Goal: Task Accomplishment & Management: Manage account settings

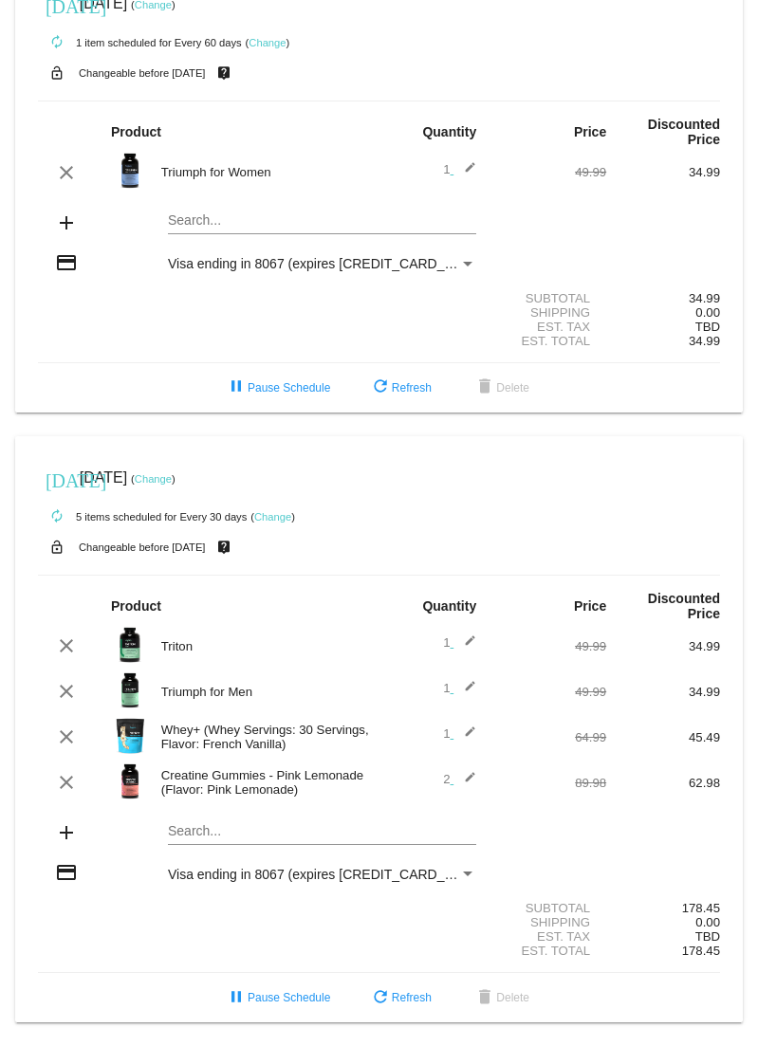
scroll to position [58, 0]
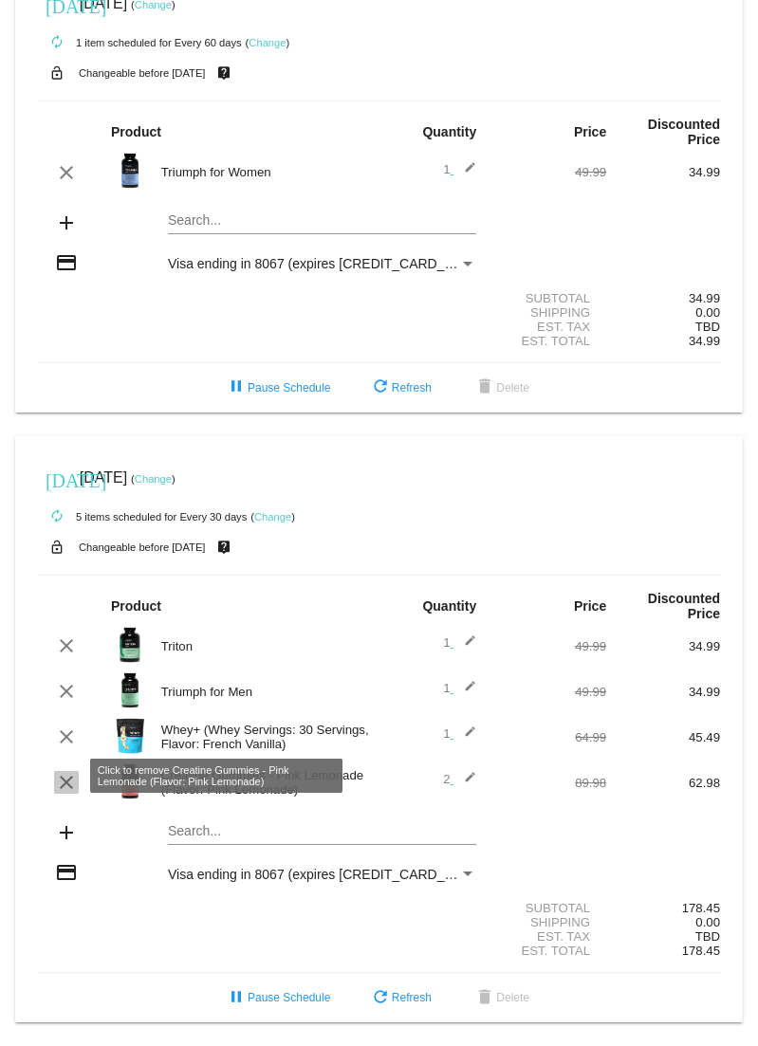
click at [69, 774] on mat-icon "clear" at bounding box center [66, 782] width 23 height 23
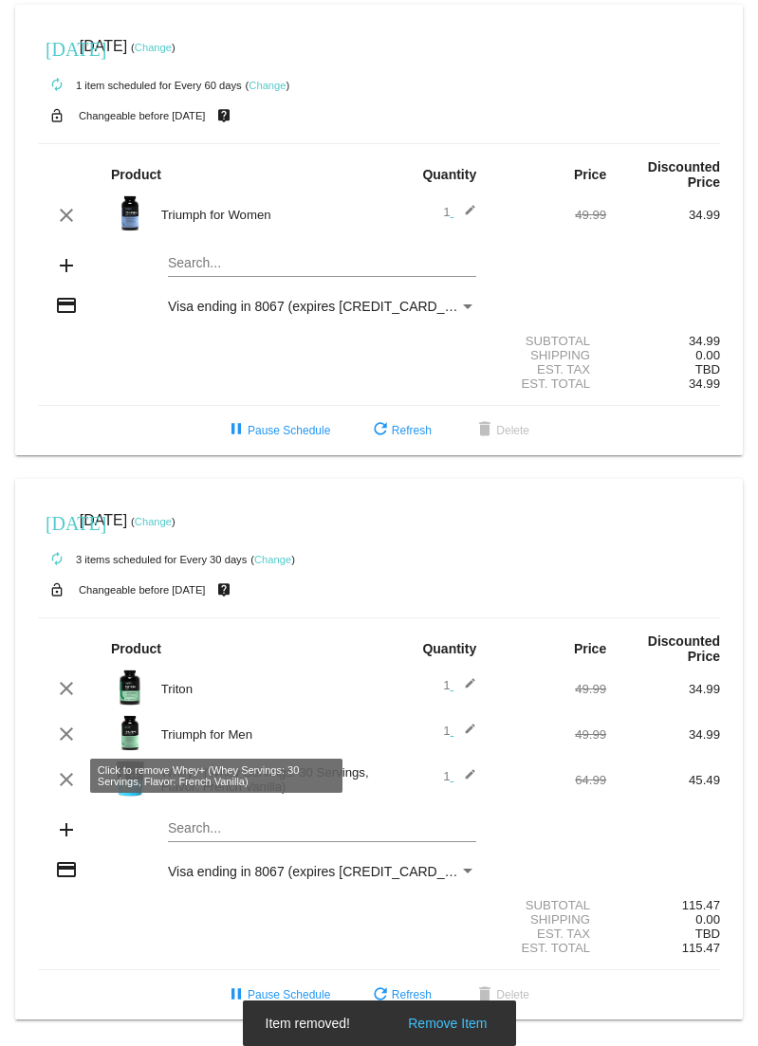
scroll to position [12, 0]
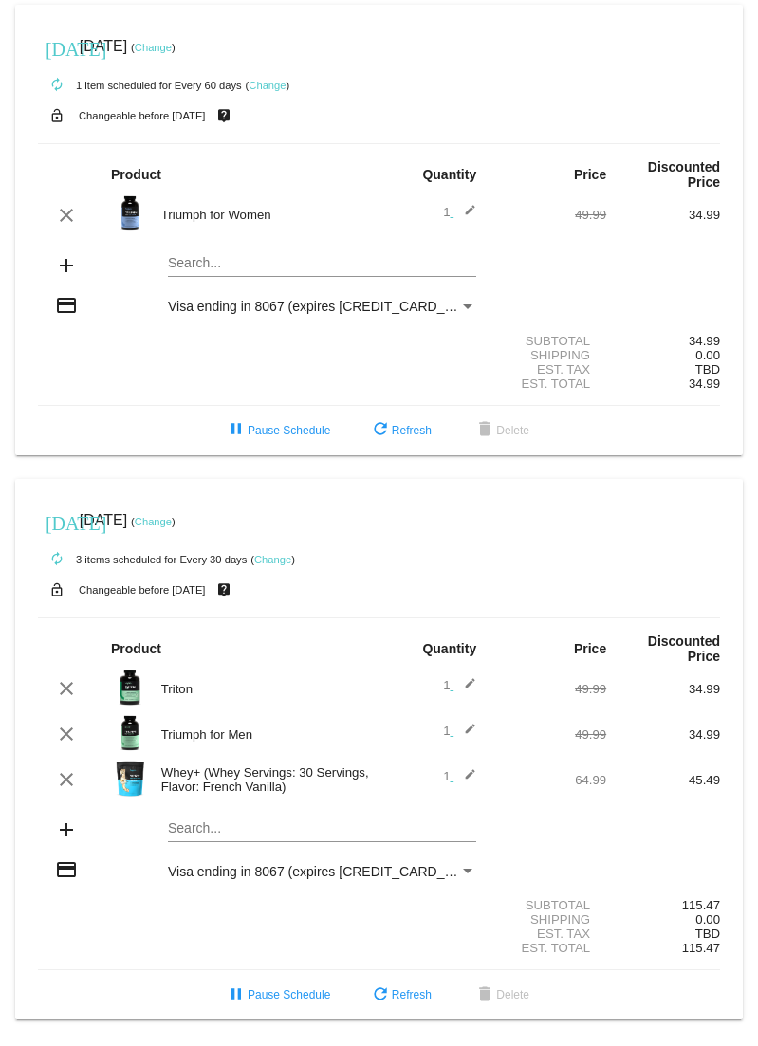
click at [188, 827] on mat-card "[DATE] [DATE] ( Change ) autorenew 3 items scheduled for Every 30 days ( Change…" at bounding box center [379, 750] width 728 height 542
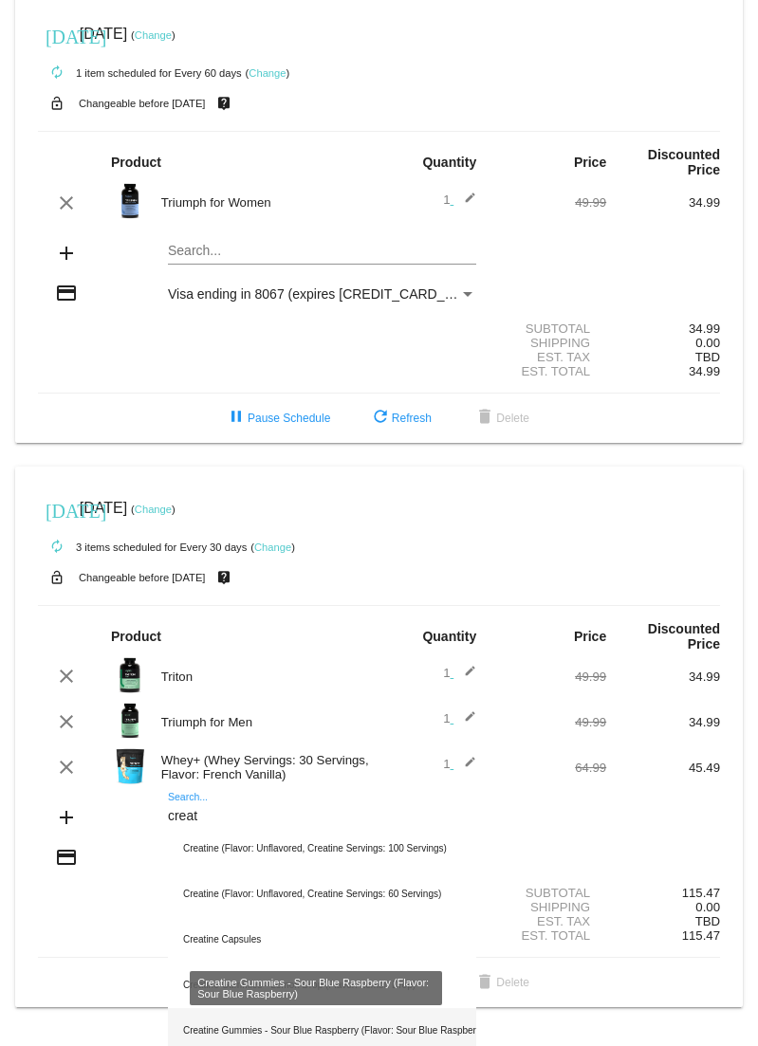
type input "creat"
click at [344, 1040] on div "Creatine Gummies - Sour Blue Raspberry (Flavor: Sour Blue Raspberry)" at bounding box center [322, 1031] width 308 height 46
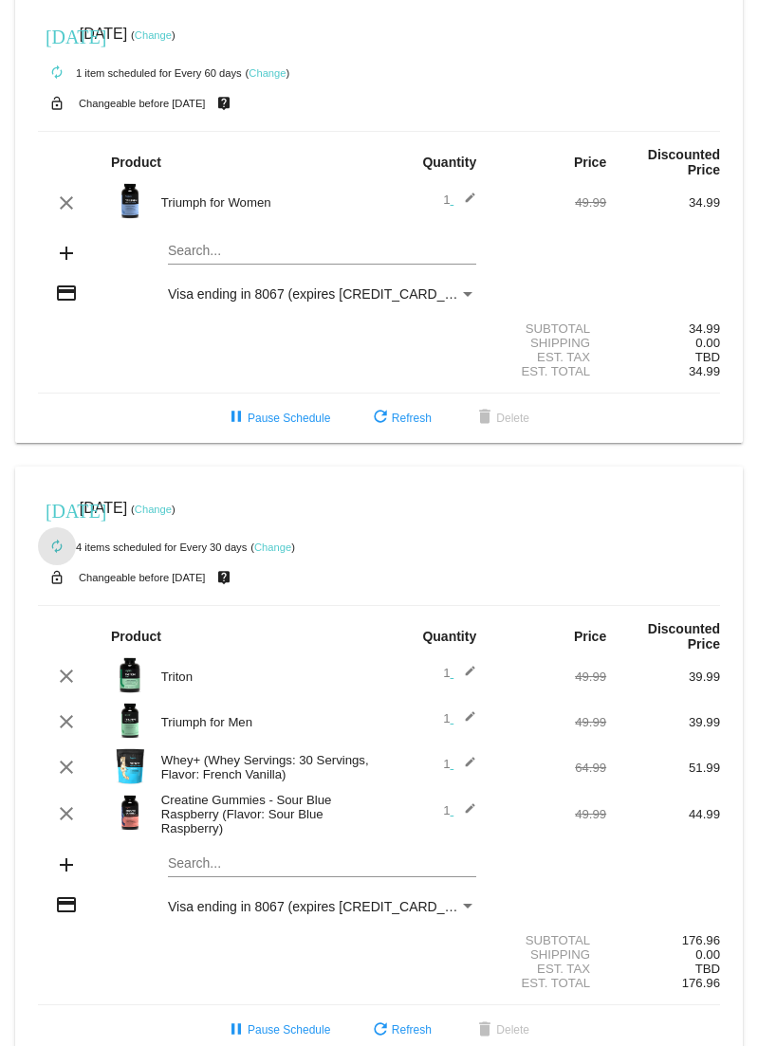
click at [50, 552] on mat-icon "autorenew" at bounding box center [57, 547] width 23 height 23
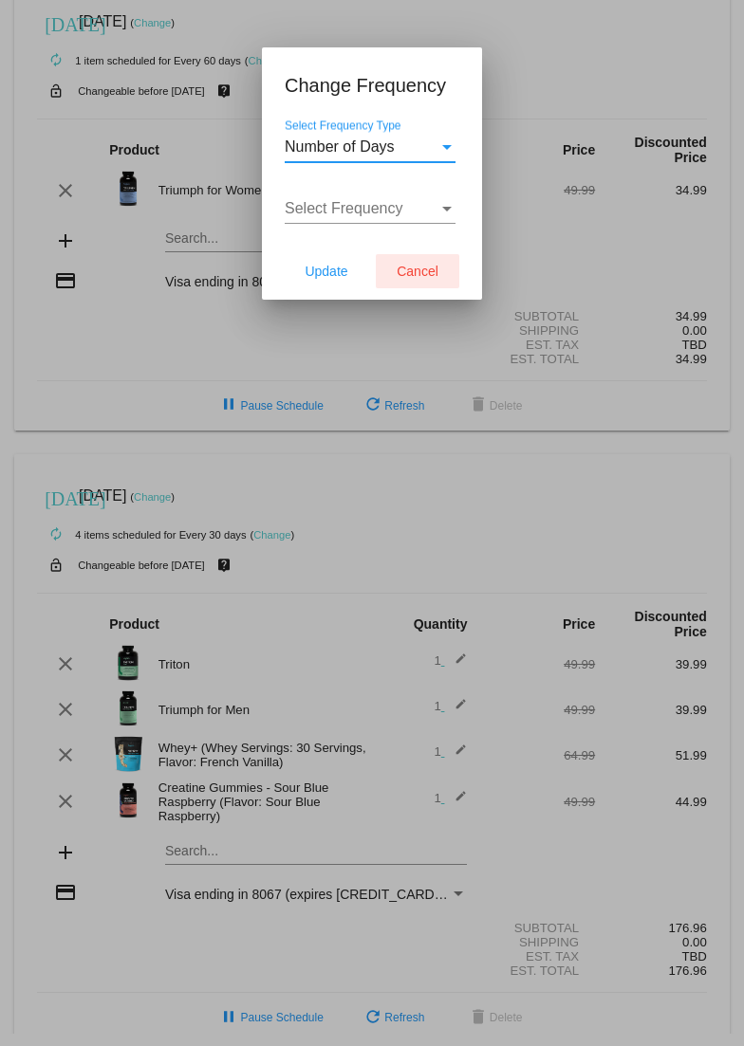
click at [403, 271] on span "Cancel" at bounding box center [417, 271] width 42 height 15
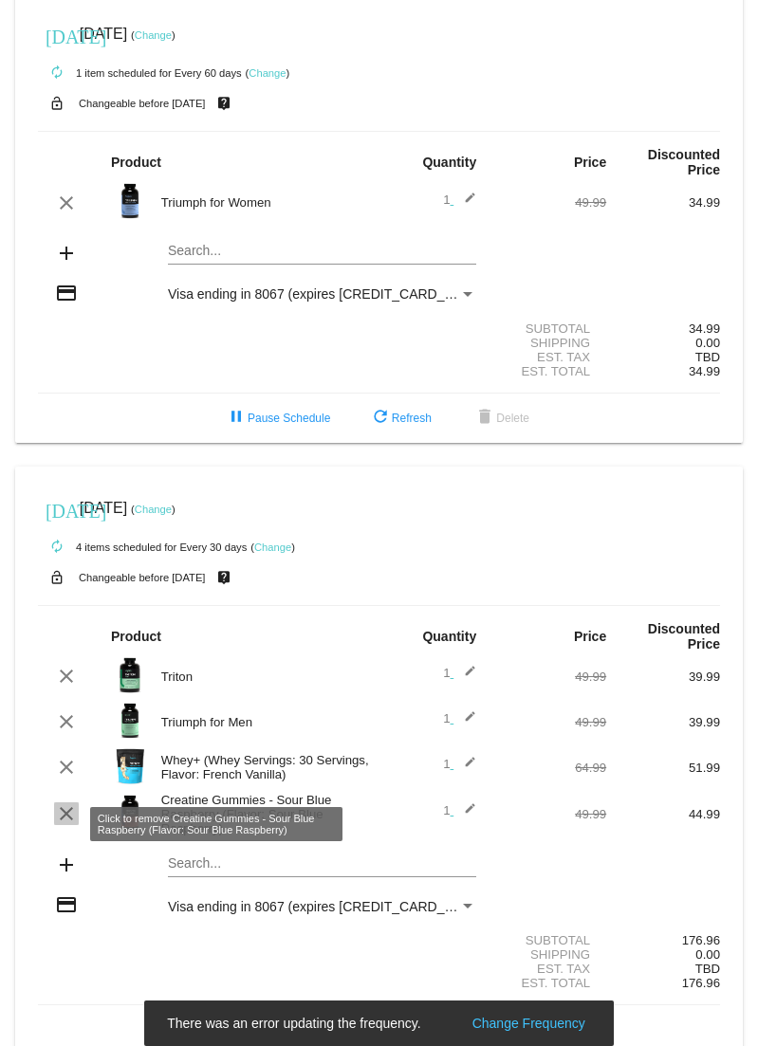
click at [68, 825] on mat-icon "clear" at bounding box center [66, 813] width 23 height 23
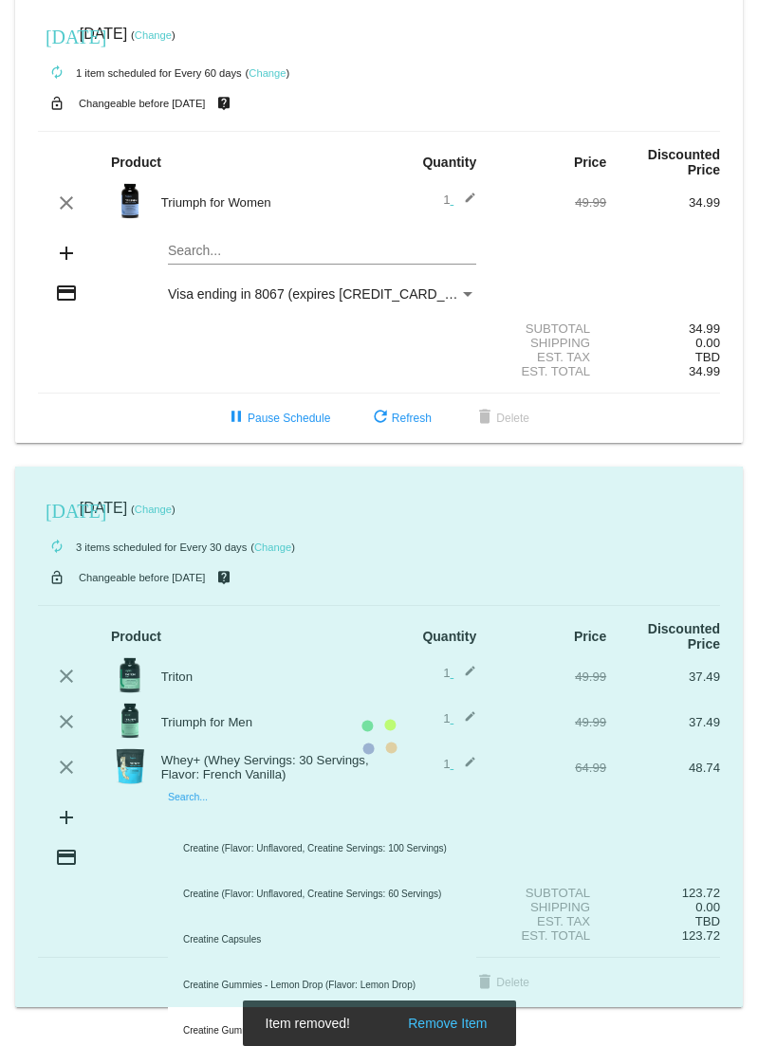
click at [182, 824] on mat-card "[DATE] [DATE] ( Change ) autorenew 3 items scheduled for Every 30 days ( Change…" at bounding box center [379, 738] width 728 height 542
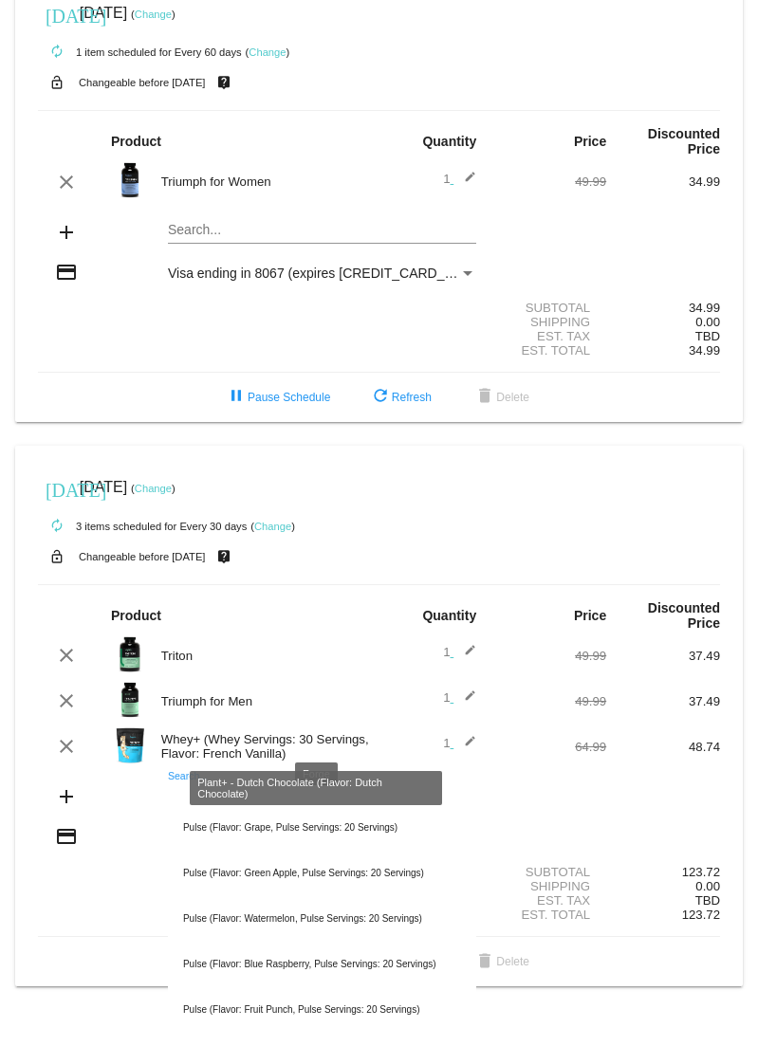
scroll to position [22, 0]
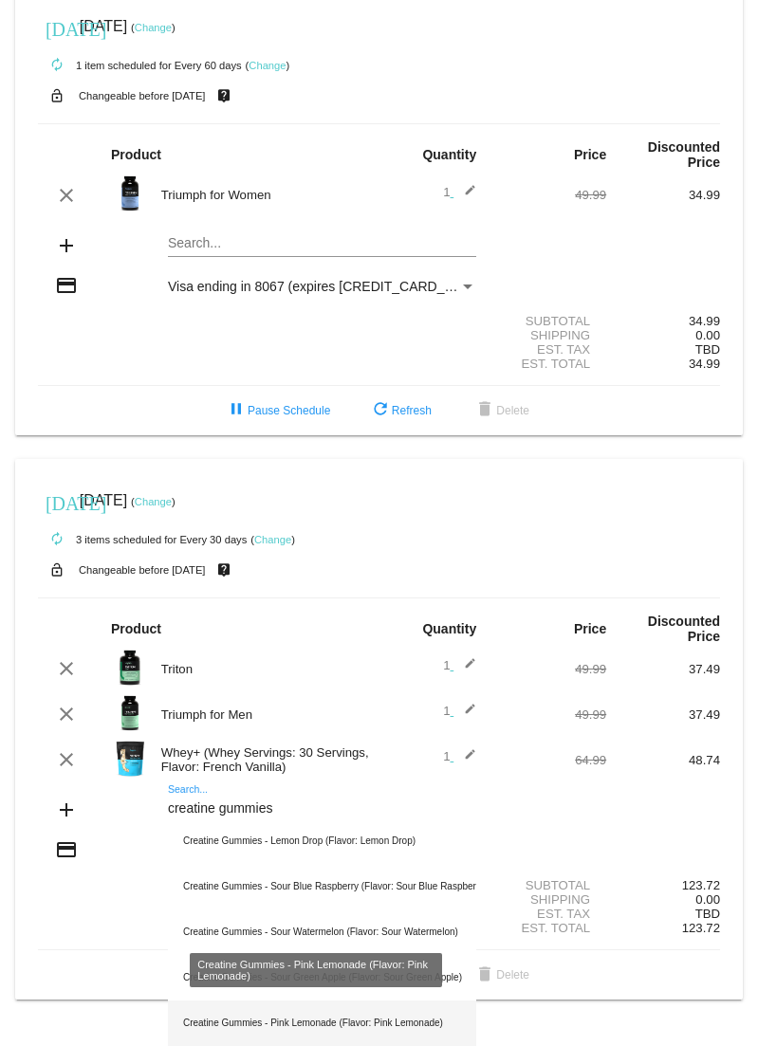
type input "creatine gummies"
click at [396, 1026] on div "Creatine Gummies - Pink Lemonade (Flavor: Pink Lemonade)" at bounding box center [322, 1024] width 308 height 46
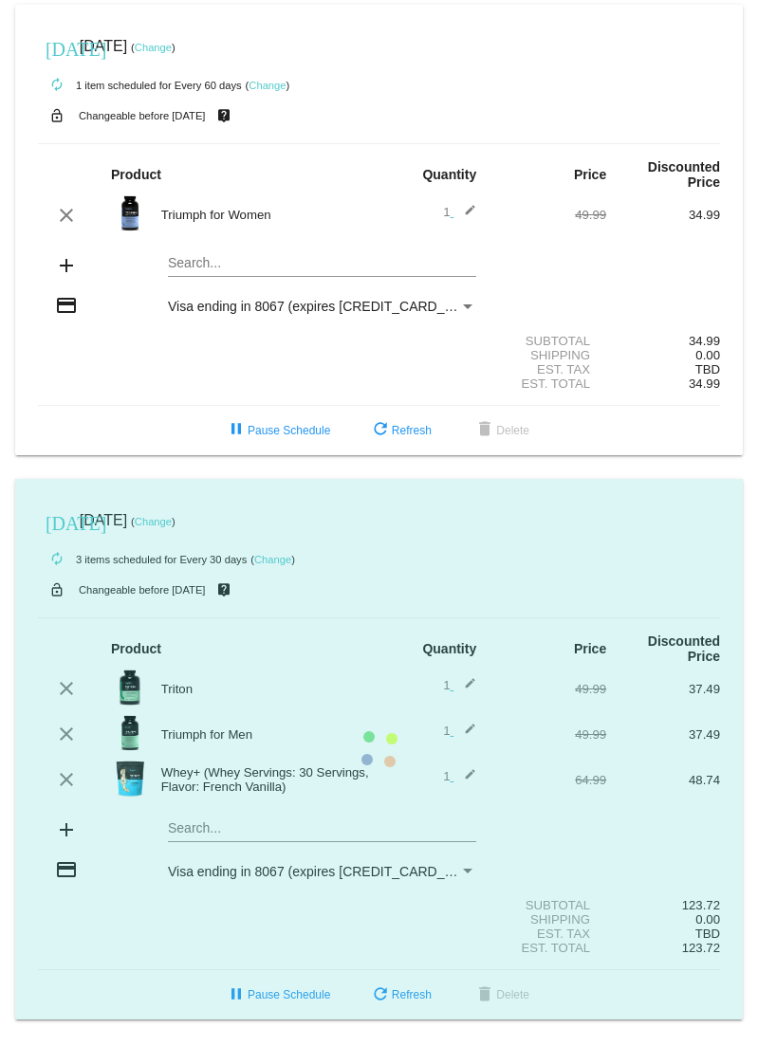
scroll to position [29, 0]
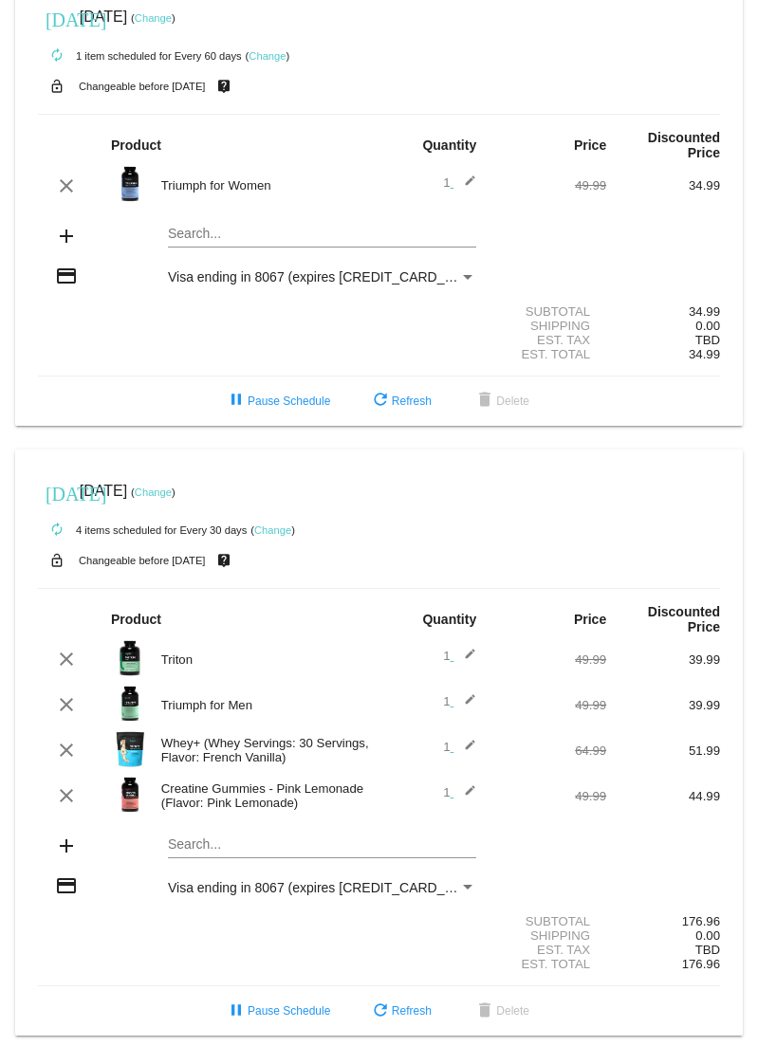
click at [459, 803] on mat-icon "edit" at bounding box center [464, 795] width 23 height 23
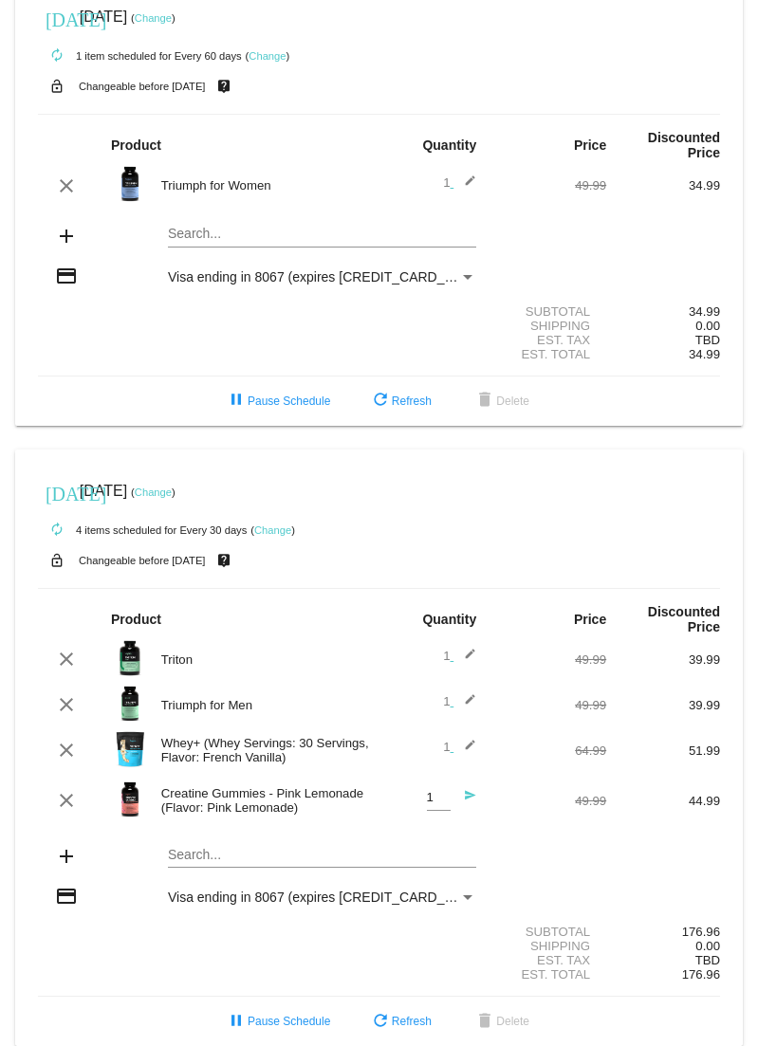
click at [428, 805] on input "1" at bounding box center [439, 798] width 24 height 14
type input "2"
click at [433, 805] on input "2" at bounding box center [439, 798] width 24 height 14
click at [435, 827] on div "2 Quantity" at bounding box center [439, 801] width 24 height 51
click at [323, 867] on mat-card "[DATE] [DATE] ( Change ) autorenew 4 items scheduled for Every 30 days ( Change…" at bounding box center [379, 748] width 728 height 597
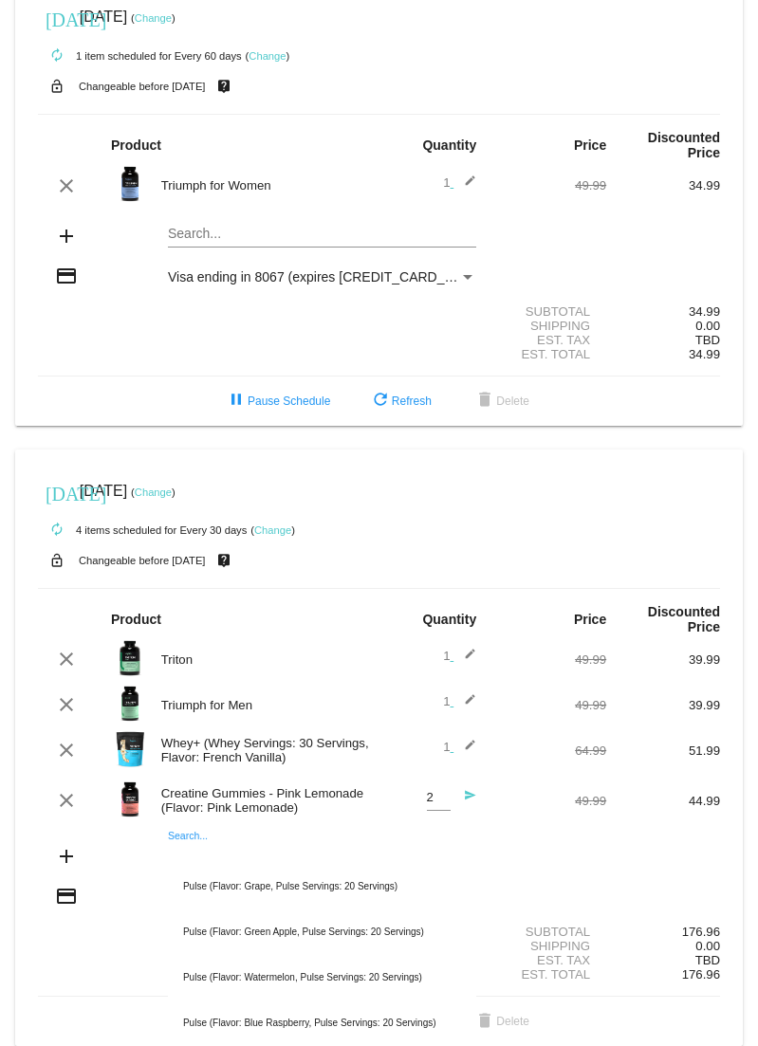
click at [313, 863] on input "Search..." at bounding box center [322, 855] width 308 height 15
click at [346, 746] on div "Whey+ (Whey Servings: 30 Servings, Flavor: French Vanilla)" at bounding box center [266, 750] width 228 height 28
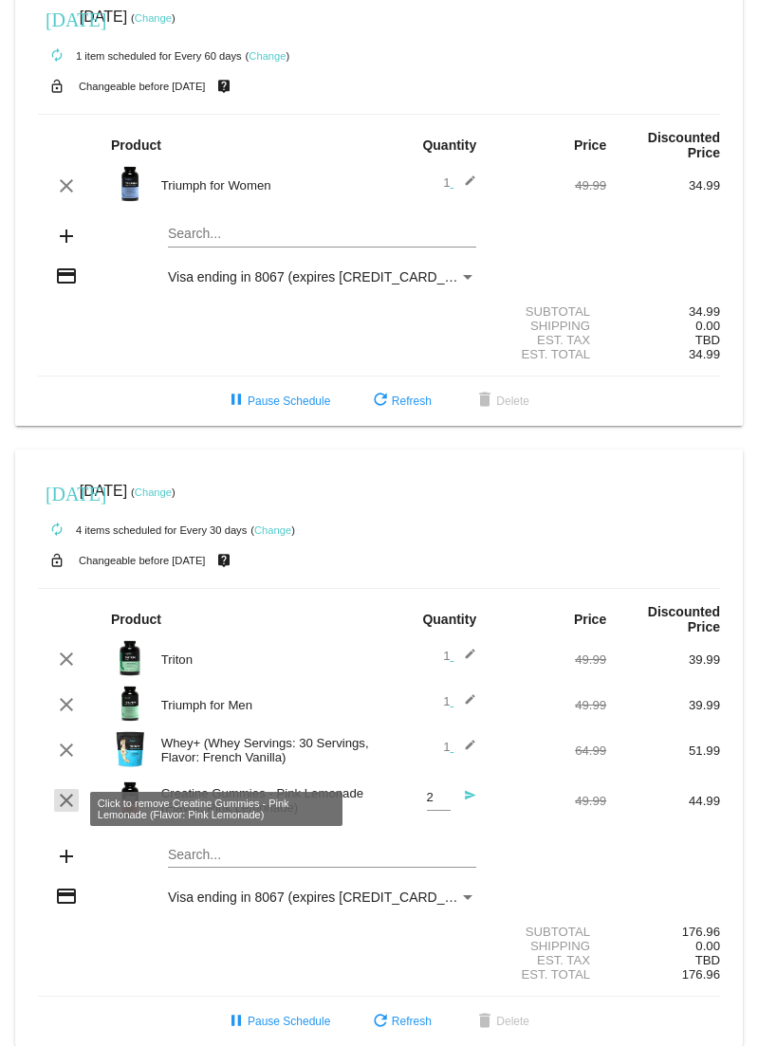
click at [55, 810] on mat-icon "clear" at bounding box center [66, 800] width 23 height 23
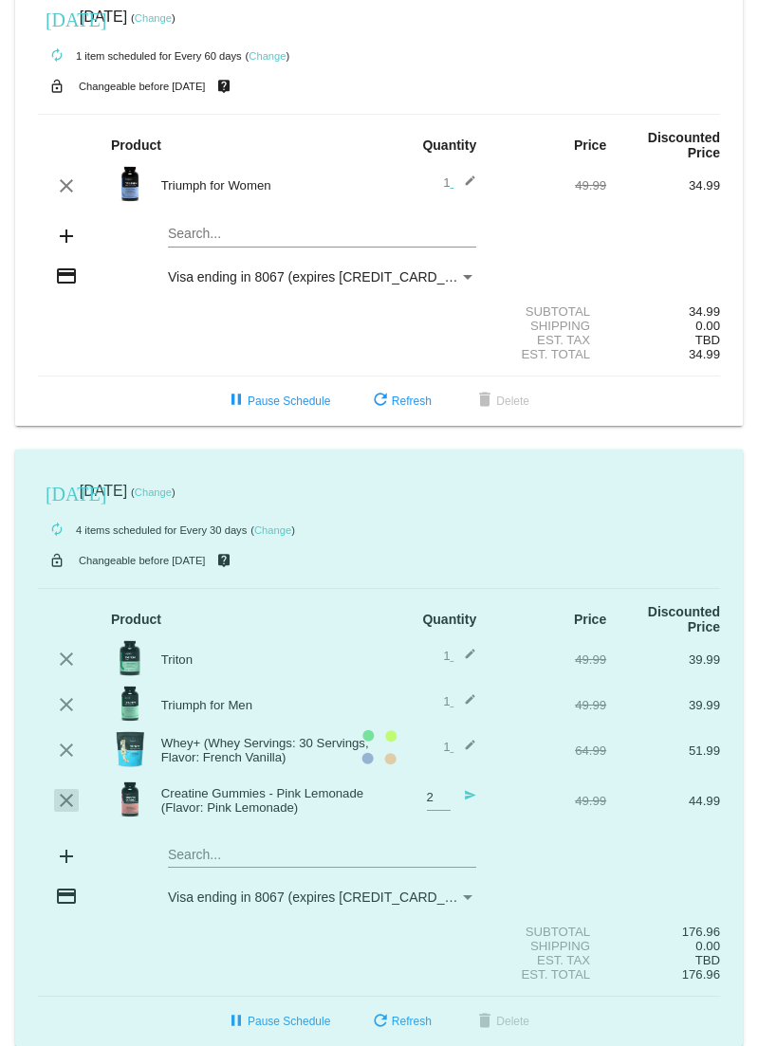
scroll to position [12, 0]
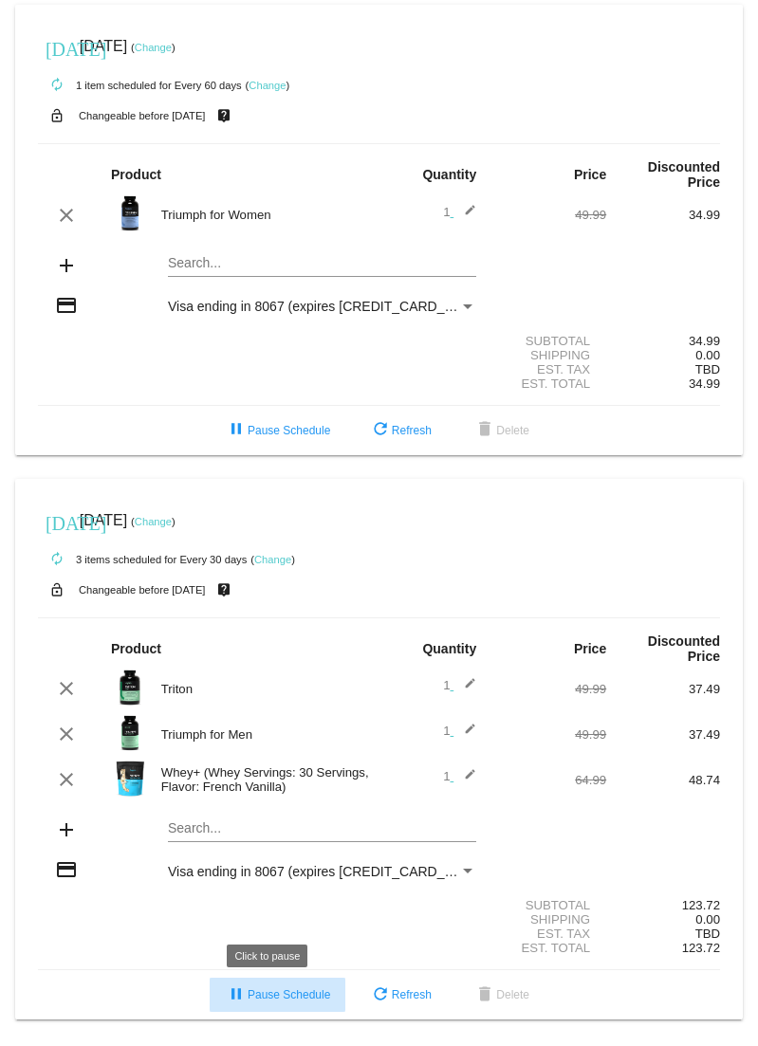
click at [259, 989] on button "pause Pause Schedule" at bounding box center [278, 995] width 136 height 34
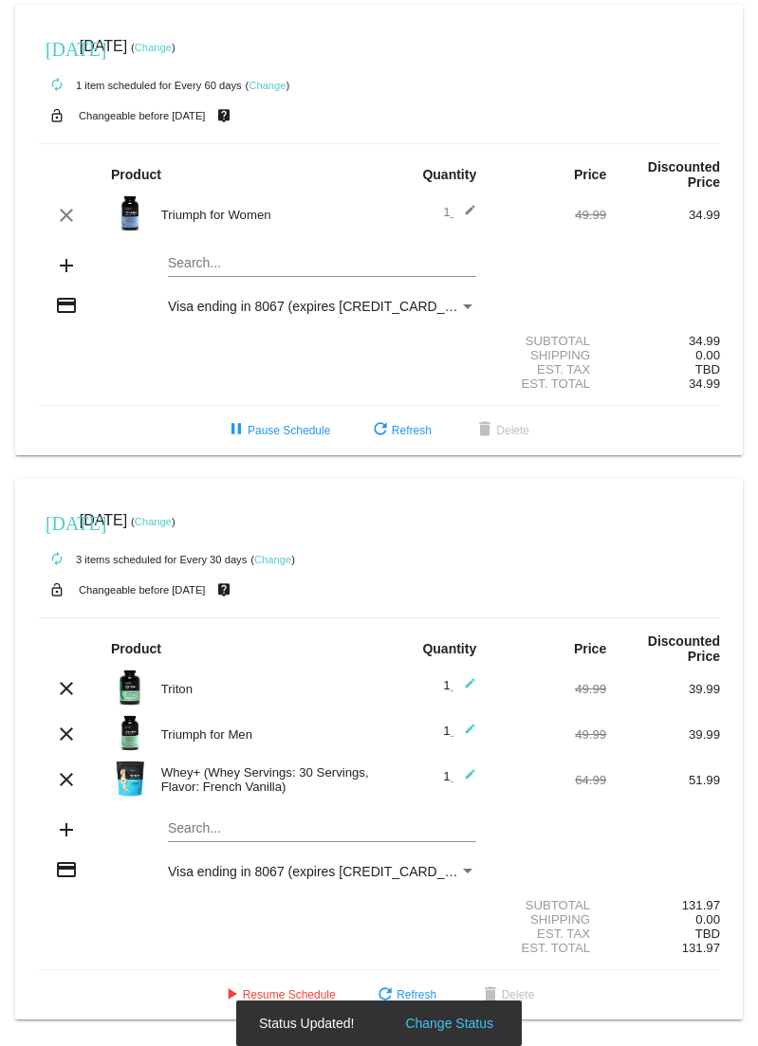
click at [462, 1024] on button "Change Status" at bounding box center [449, 1023] width 100 height 19
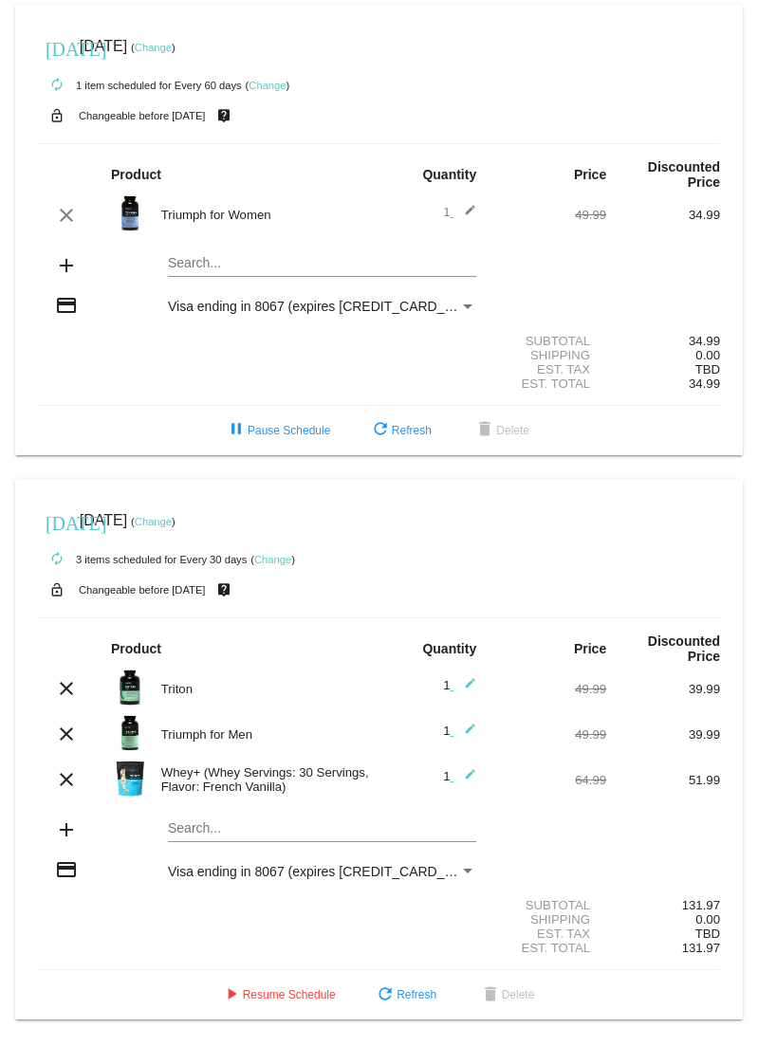
scroll to position [0, 0]
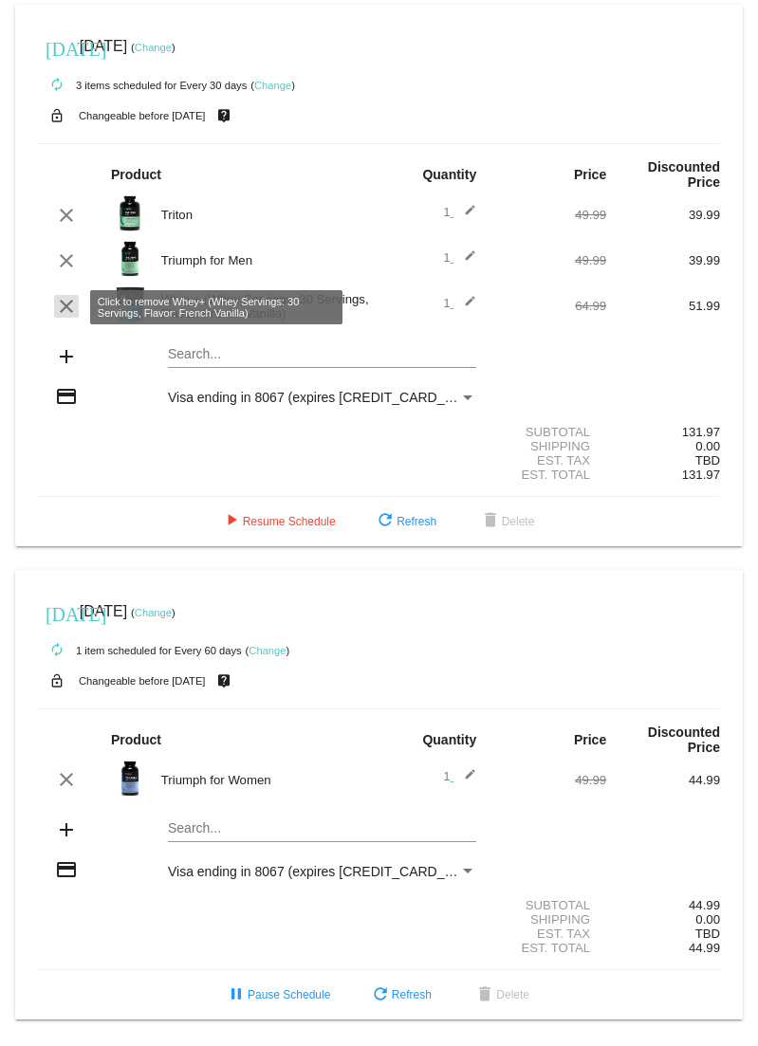
click at [62, 307] on mat-icon "clear" at bounding box center [66, 306] width 23 height 23
